Goal: Book appointment/travel/reservation

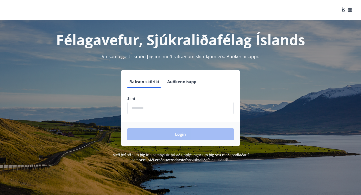
click at [149, 109] on input "phone" at bounding box center [181, 108] width 106 height 12
type input "********"
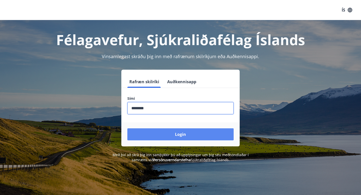
click at [168, 137] on button "Login" at bounding box center [181, 135] width 106 height 12
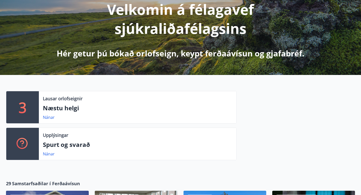
scroll to position [70, 0]
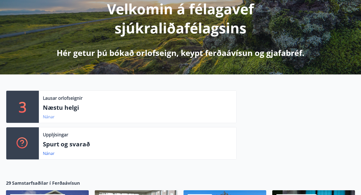
click at [49, 117] on link "Nánar" at bounding box center [49, 117] width 12 height 6
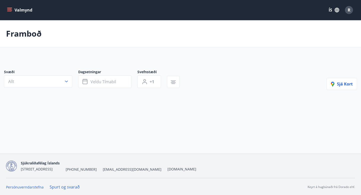
type input "*"
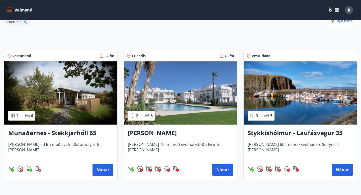
scroll to position [80, 0]
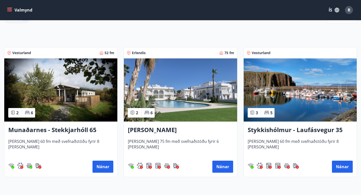
click at [64, 129] on h3 "Munaðarnes - Stekkjarhóll 65" at bounding box center [60, 130] width 105 height 9
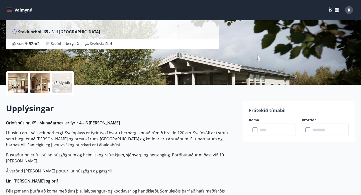
scroll to position [34, 0]
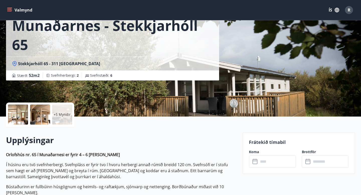
click at [62, 114] on p "+5 Myndir" at bounding box center [62, 114] width 17 height 5
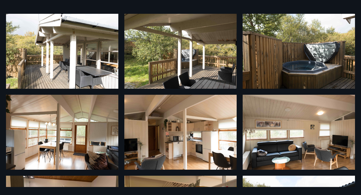
scroll to position [0, 0]
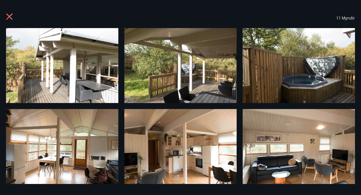
click at [8, 17] on icon at bounding box center [10, 17] width 8 height 8
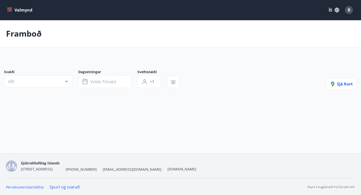
type input "*"
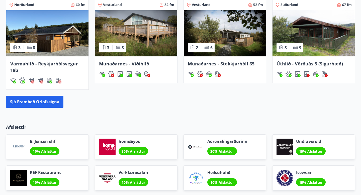
scroll to position [348, 0]
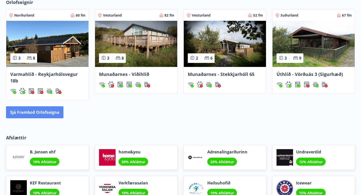
click at [47, 114] on button "Sjá framboð orlofseigna" at bounding box center [34, 112] width 57 height 12
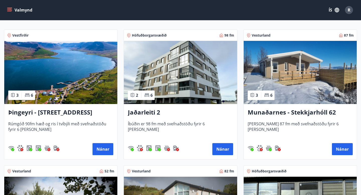
scroll to position [90, 0]
